Goal: Information Seeking & Learning: Learn about a topic

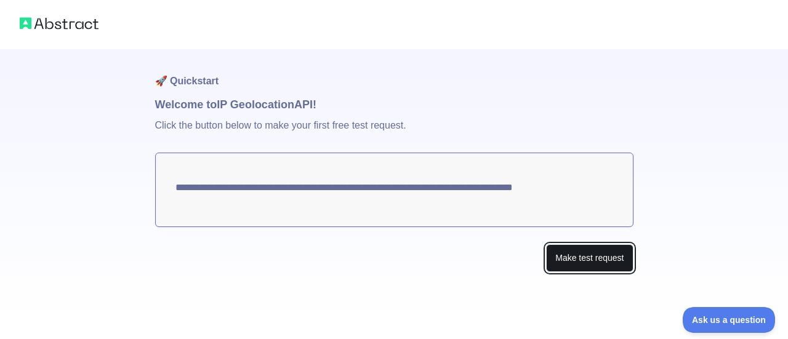
click at [571, 263] on button "Make test request" at bounding box center [589, 258] width 87 height 28
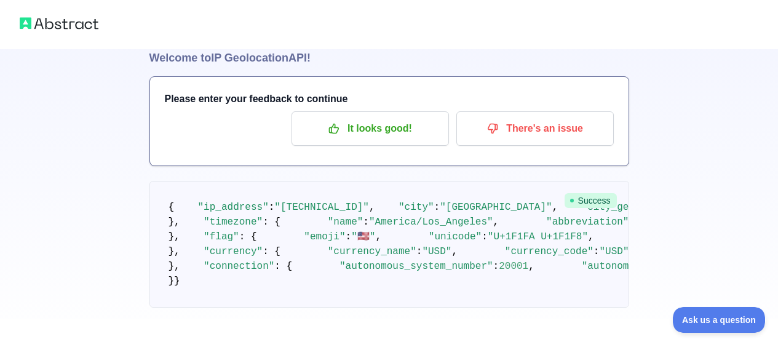
scroll to position [49, 0]
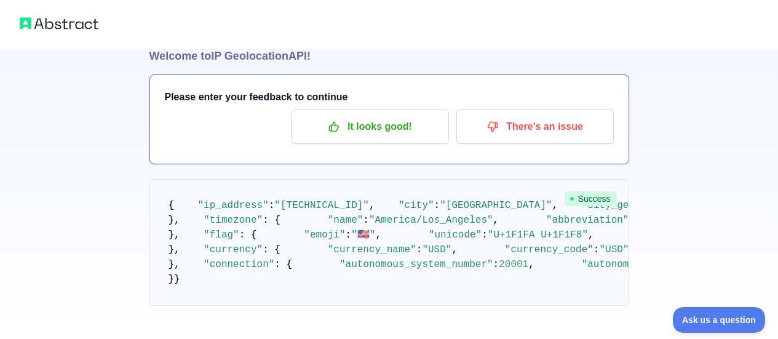
drag, startPoint x: 276, startPoint y: 235, endPoint x: 502, endPoint y: 233, distance: 225.9
click at [369, 211] on span ""[TECHNICAL_ID]"" at bounding box center [321, 205] width 95 height 11
click at [577, 306] on pre "{ "ip_address" : "[TECHNICAL_ID]" , "city" : "[GEOGRAPHIC_DATA]" , "city_geonam…" at bounding box center [390, 242] width 480 height 127
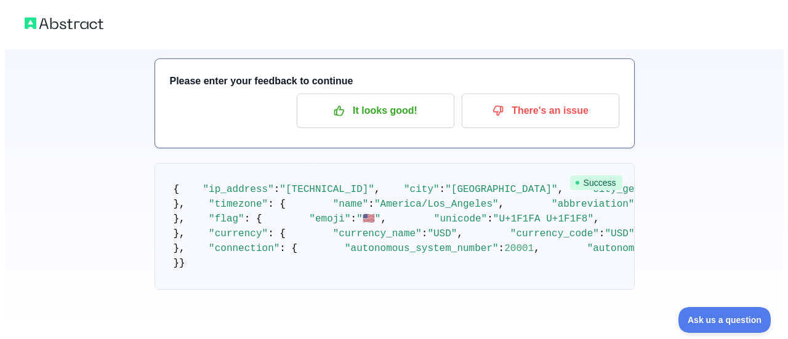
scroll to position [0, 0]
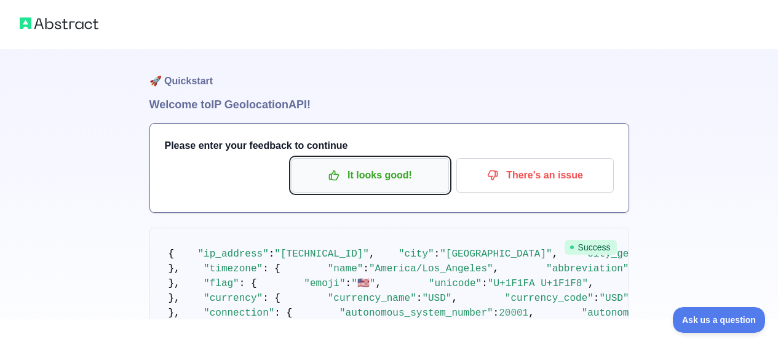
click at [404, 183] on p "It looks good!" at bounding box center [370, 175] width 139 height 21
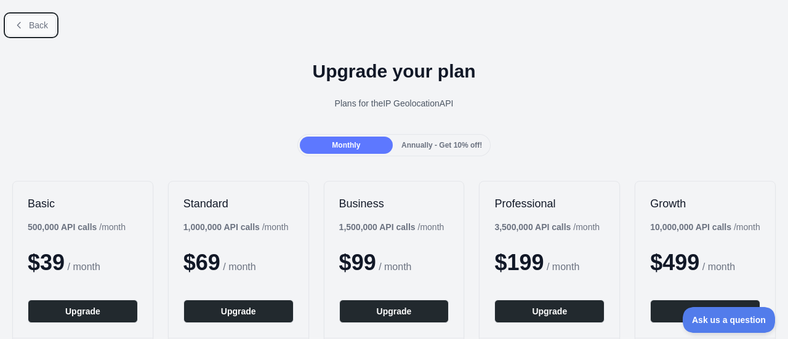
click at [34, 26] on span "Back" at bounding box center [38, 25] width 19 height 10
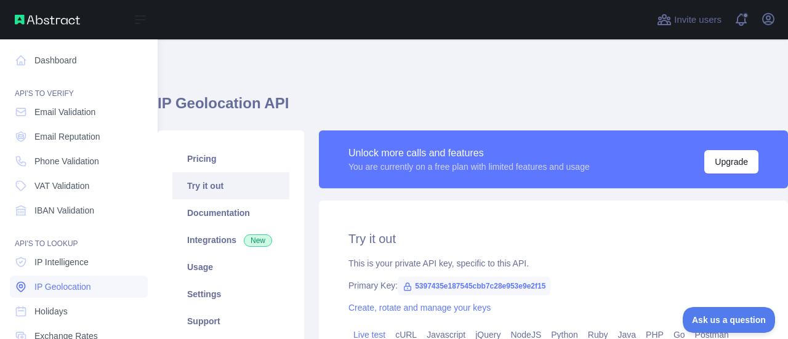
click at [89, 293] on span "IP Geolocation" at bounding box center [62, 287] width 57 height 12
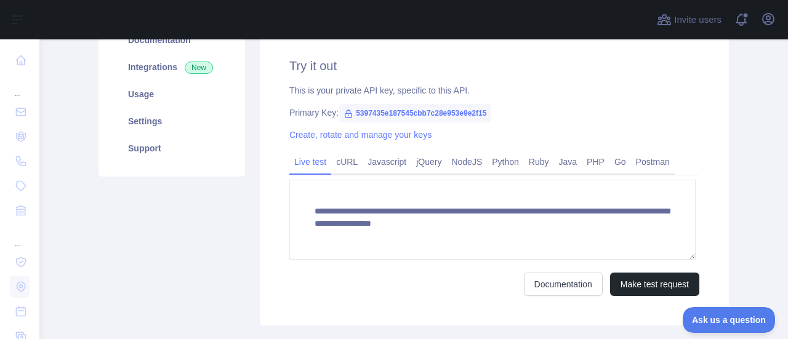
scroll to position [13, 0]
click at [546, 296] on link "Documentation" at bounding box center [563, 284] width 79 height 23
